Goal: Information Seeking & Learning: Learn about a topic

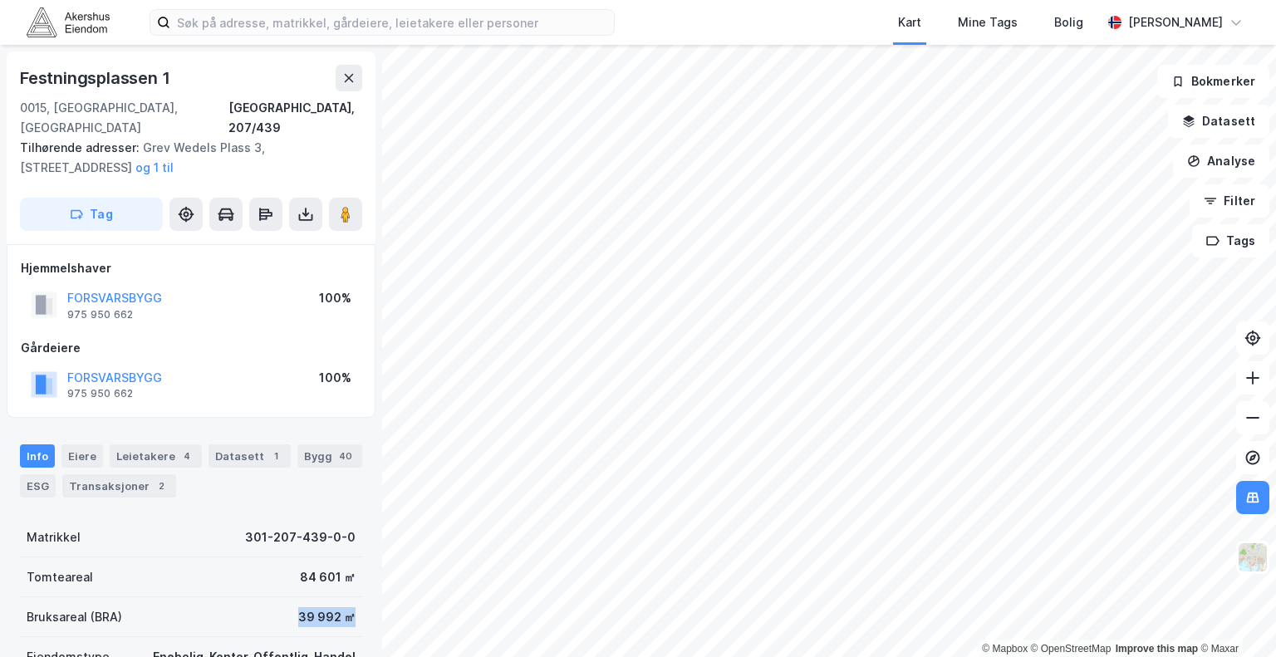
drag, startPoint x: 291, startPoint y: 602, endPoint x: 341, endPoint y: 608, distance: 50.2
click at [341, 608] on div "Bruksareal (BRA) 39 992 ㎡" at bounding box center [191, 617] width 342 height 40
click at [250, 597] on div "Bruksareal (BRA) 39 992 ㎡" at bounding box center [191, 617] width 342 height 40
